Goal: Information Seeking & Learning: Learn about a topic

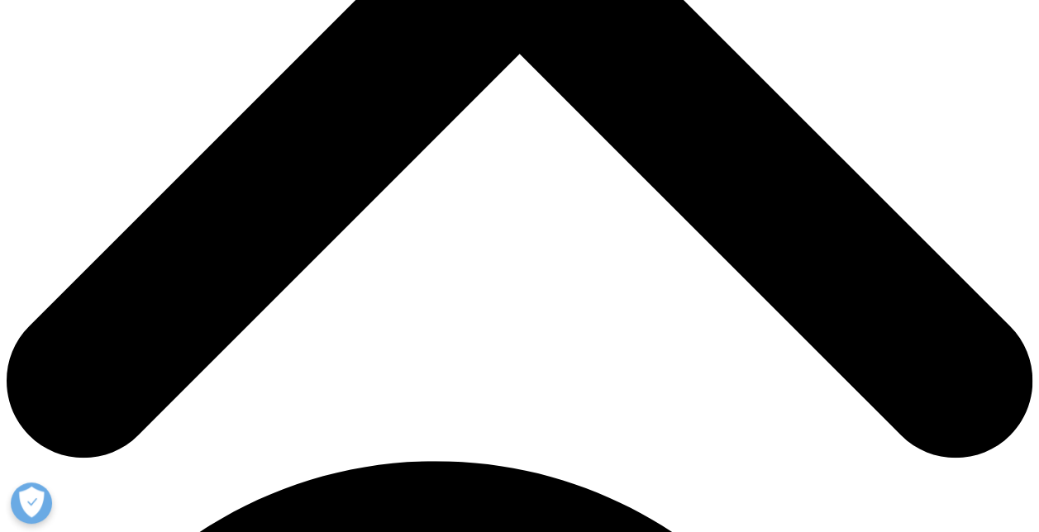
scroll to position [661, 0]
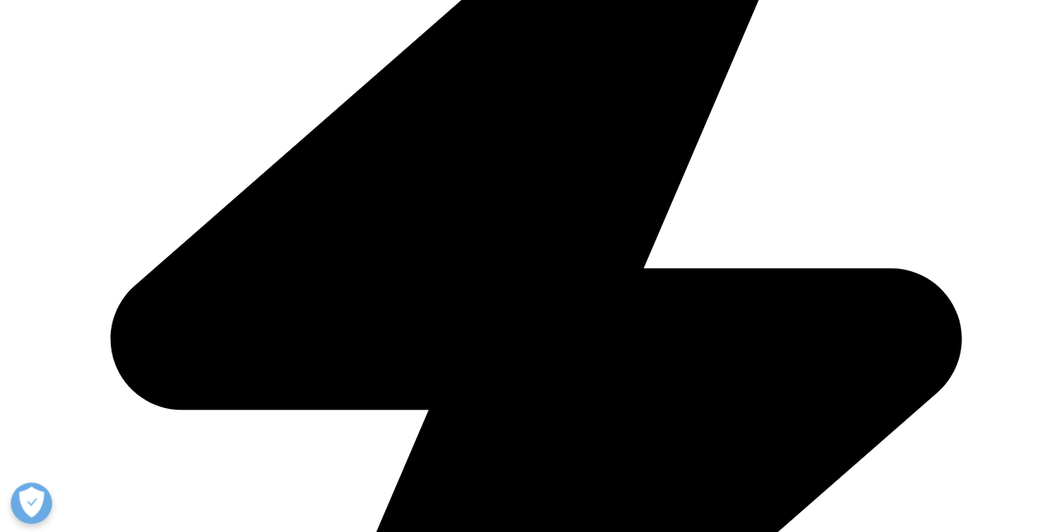
drag, startPoint x: 491, startPoint y: 168, endPoint x: 554, endPoint y: 260, distance: 111.2
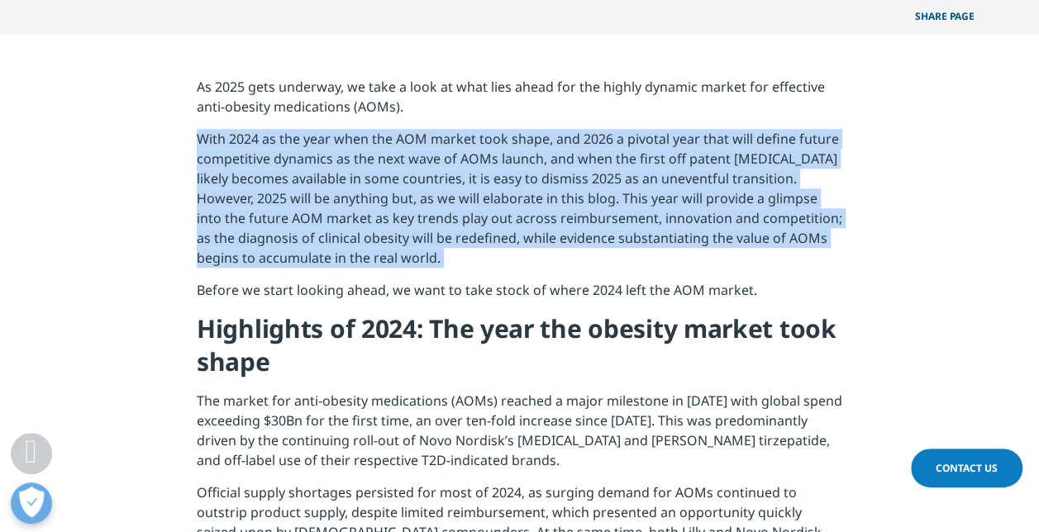
click at [554, 260] on p "With 2024 as the year when the AOM market took shape, and 2026 a pivotal year t…" at bounding box center [520, 204] width 646 height 151
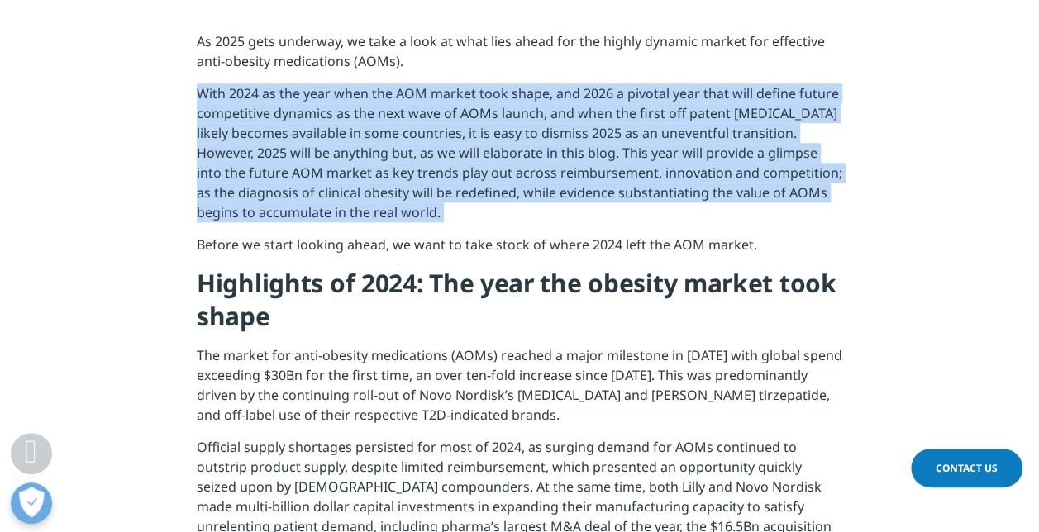
scroll to position [744, 0]
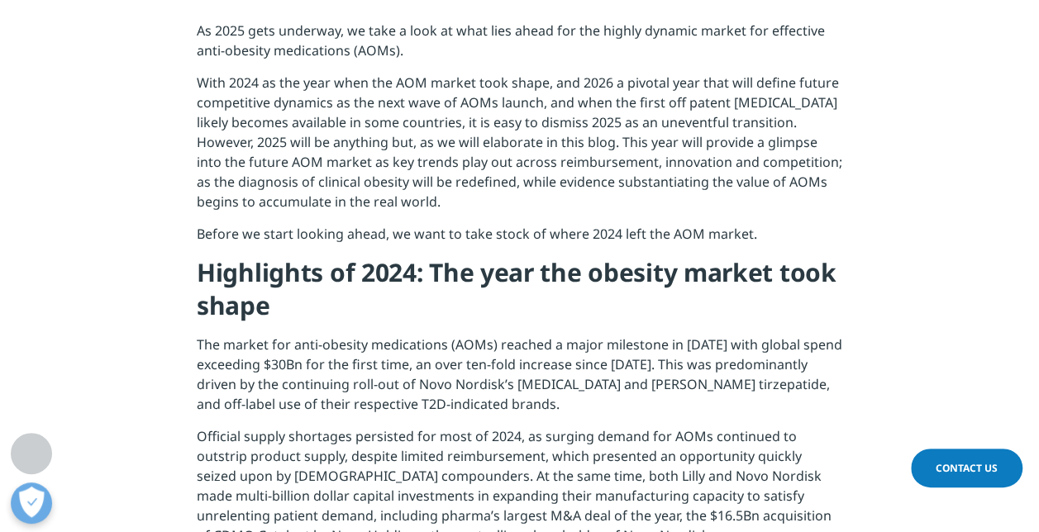
click at [554, 256] on h4 "Highlights of 2024: The year the obesity market took shape" at bounding box center [520, 295] width 646 height 79
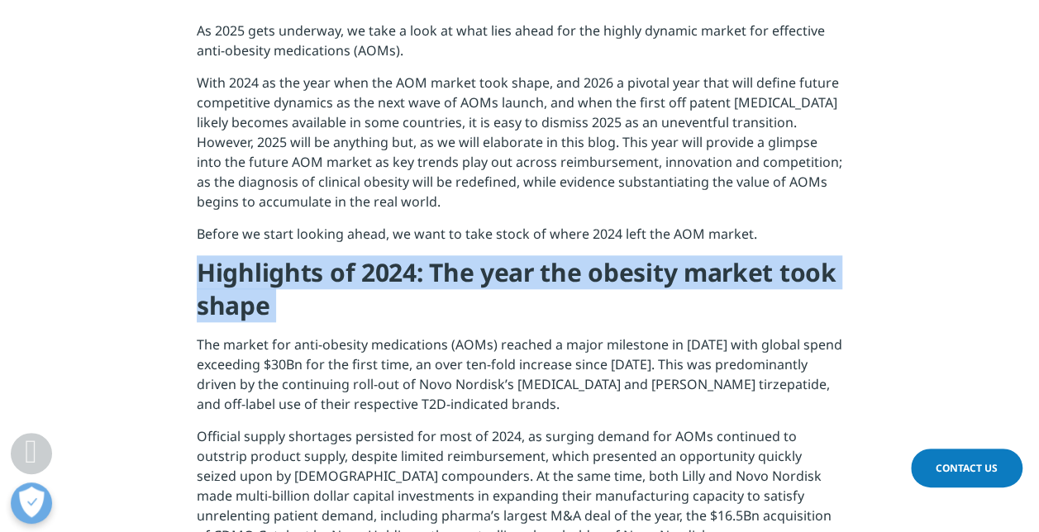
click at [554, 256] on h4 "Highlights of 2024: The year the obesity market took shape" at bounding box center [520, 295] width 646 height 79
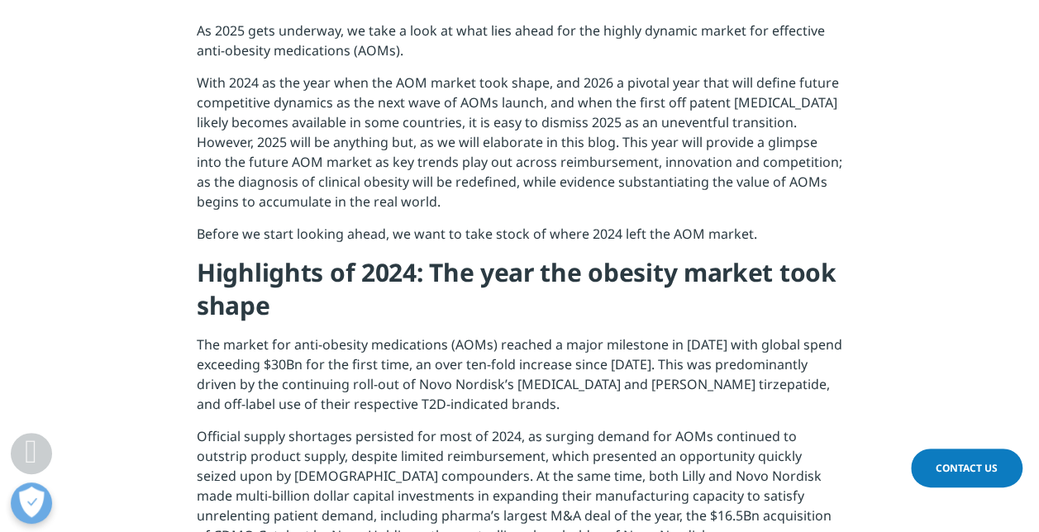
drag, startPoint x: 554, startPoint y: 249, endPoint x: 569, endPoint y: 336, distance: 88.9
click at [569, 338] on p "The market for anti-obesity medications (AOMs) reached a major milestone in [DA…" at bounding box center [520, 381] width 646 height 92
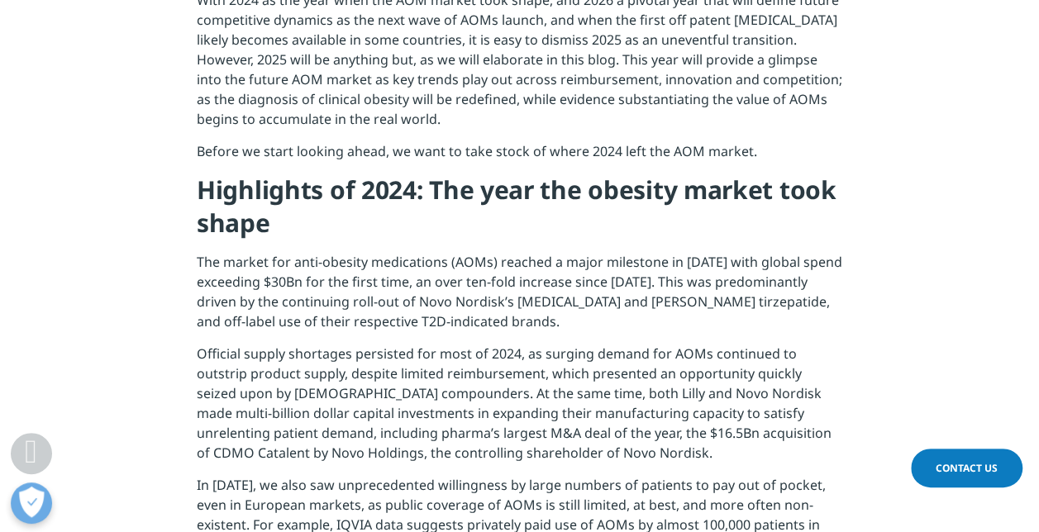
scroll to position [1075, 0]
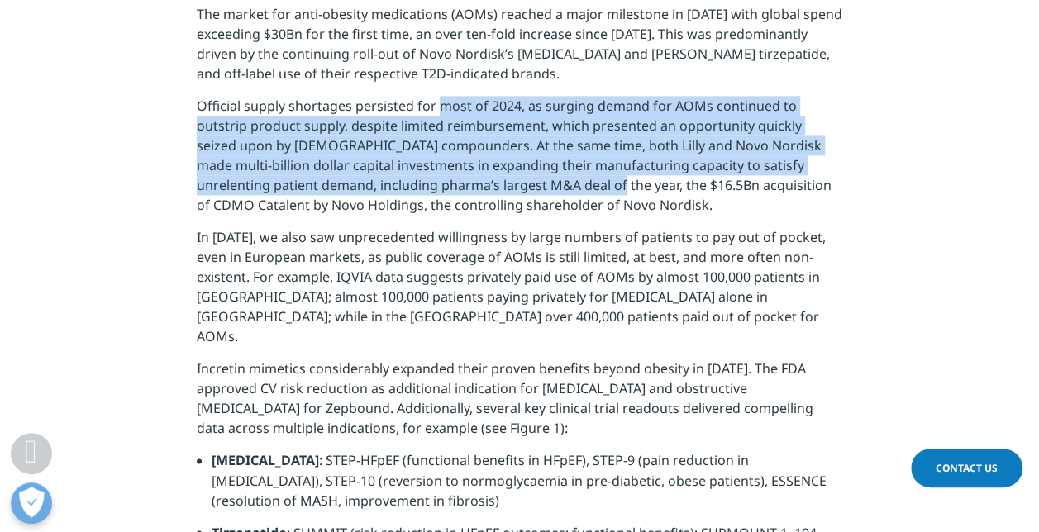
drag, startPoint x: 436, startPoint y: 81, endPoint x: 456, endPoint y: 160, distance: 82.0
click at [456, 160] on p "Official supply shortages persisted for most of 2024, as surging demand for AOM…" at bounding box center [520, 161] width 646 height 131
click at [415, 159] on p "Official supply shortages persisted for most of 2024, as surging demand for AOM…" at bounding box center [520, 161] width 646 height 131
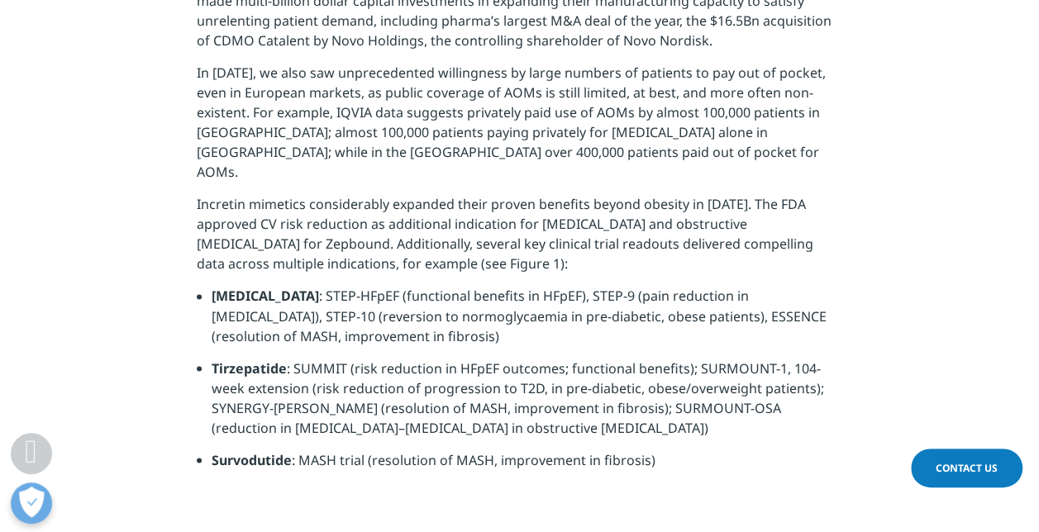
scroll to position [1240, 0]
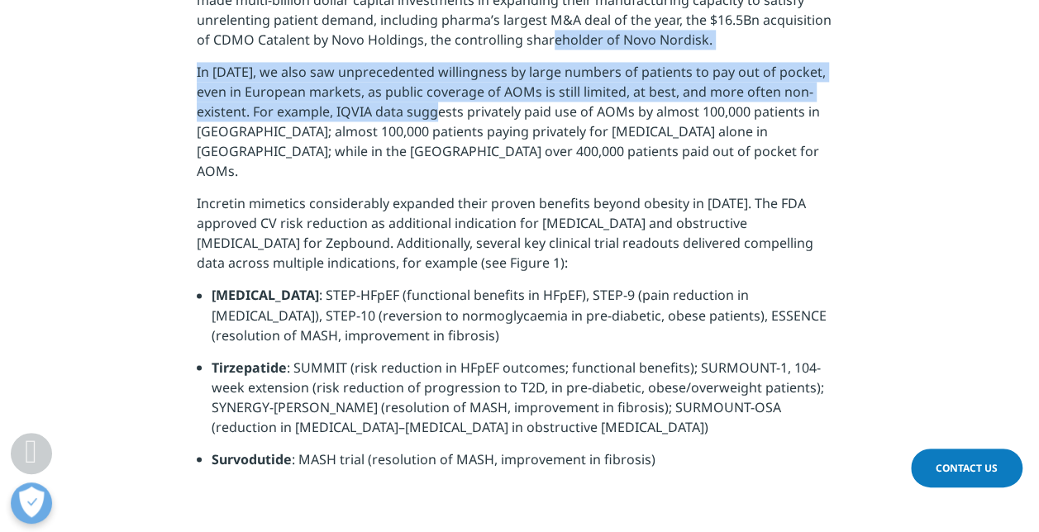
drag, startPoint x: 385, startPoint y: 26, endPoint x: 394, endPoint y: 79, distance: 53.6
click at [394, 79] on div "As 2025 gets underway, we take a look at what lies ahead for the highly dynamic…" at bounding box center [520, 3] width 646 height 957
click at [394, 79] on p "In [DATE], we also saw unprecedented willingness by large numbers of patients t…" at bounding box center [520, 127] width 646 height 131
click at [370, 88] on p "In [DATE], we also saw unprecedented willingness by large numbers of patients t…" at bounding box center [520, 127] width 646 height 131
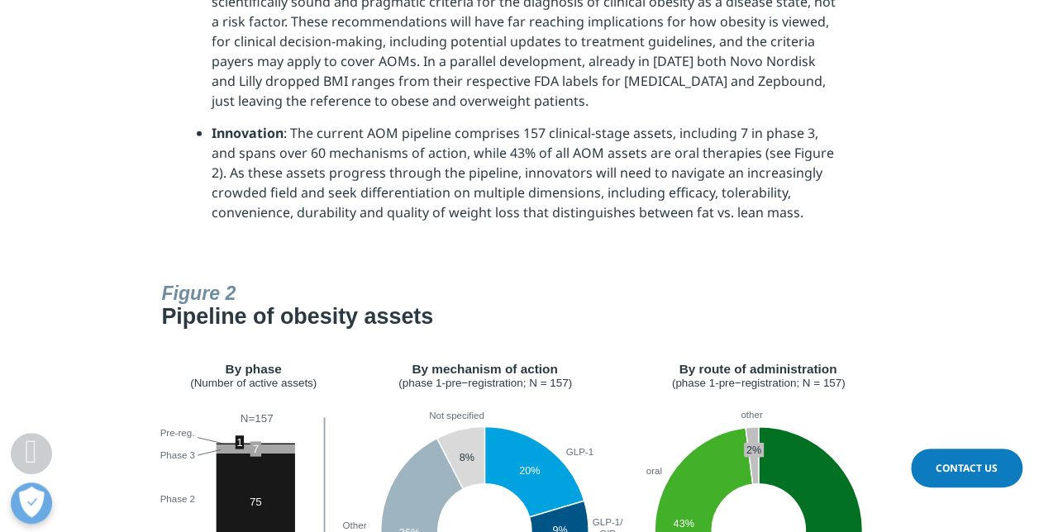
scroll to position [2480, 0]
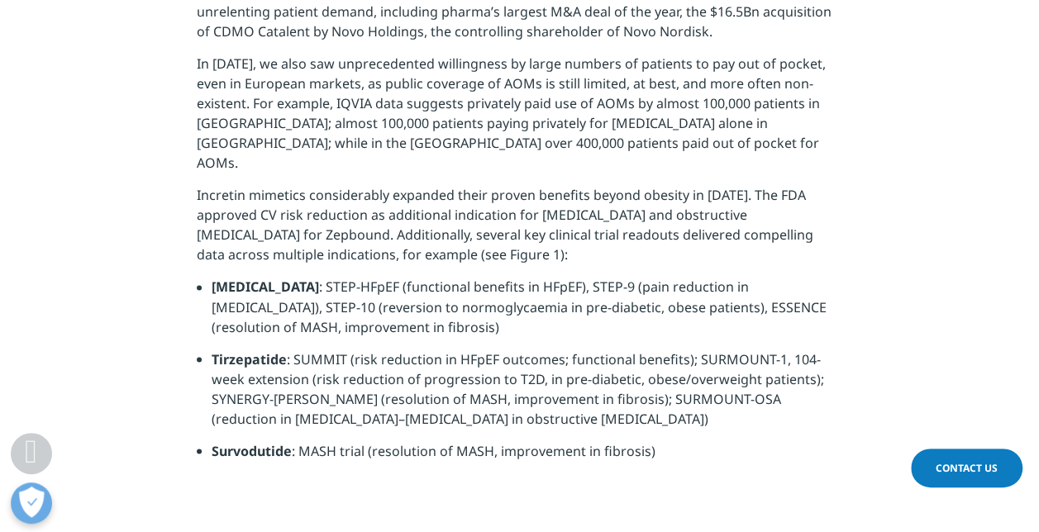
scroll to position [1323, 0]
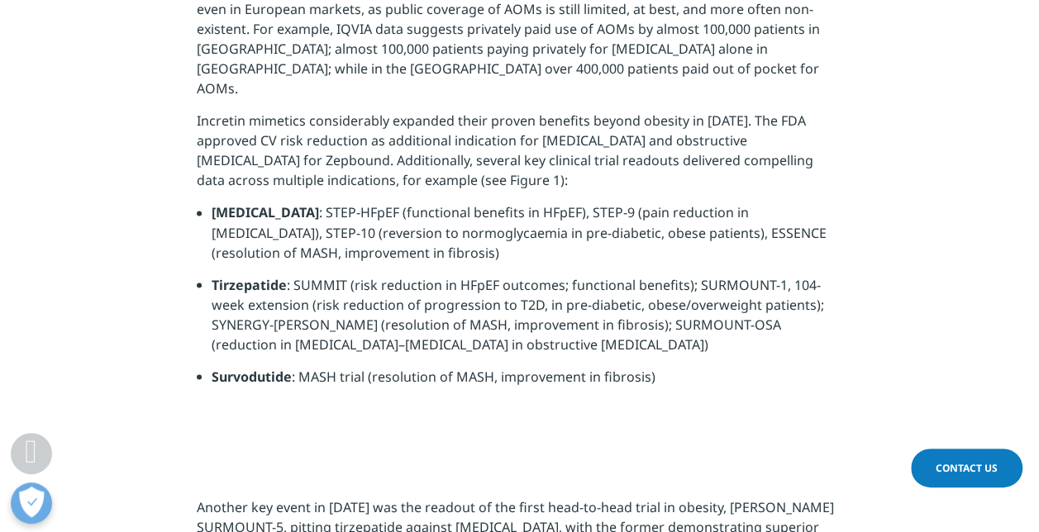
click at [475, 274] on li "Tirzepatide : SUMMIT (risk reduction in HFpEF outcomes; functional benefits); S…" at bounding box center [527, 320] width 631 height 92
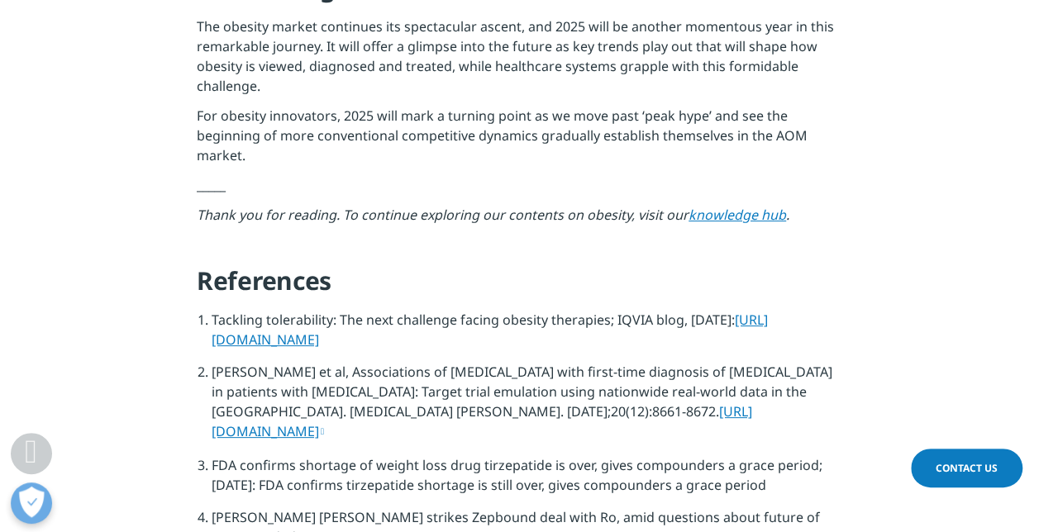
scroll to position [6525, 0]
